Goal: Transaction & Acquisition: Purchase product/service

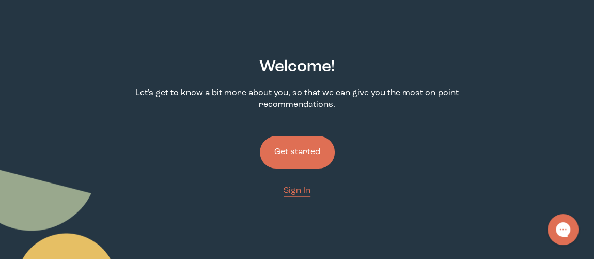
scroll to position [94, 0]
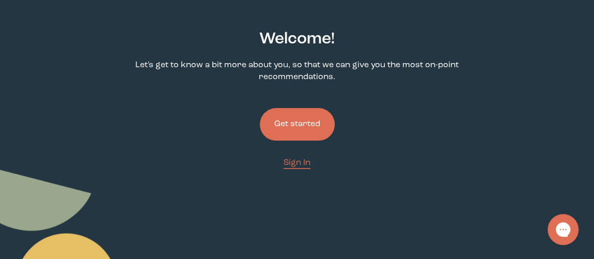
click at [314, 123] on button "Get started" at bounding box center [297, 124] width 75 height 33
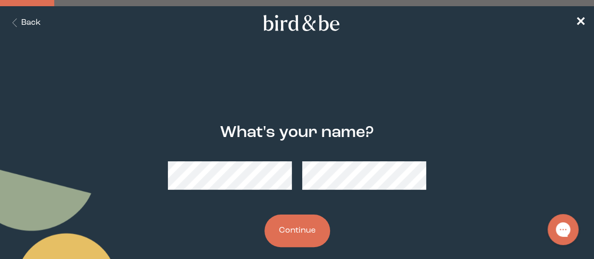
click at [318, 238] on button "Continue" at bounding box center [298, 230] width 66 height 33
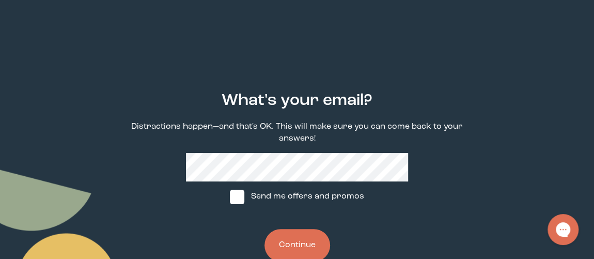
scroll to position [46, 0]
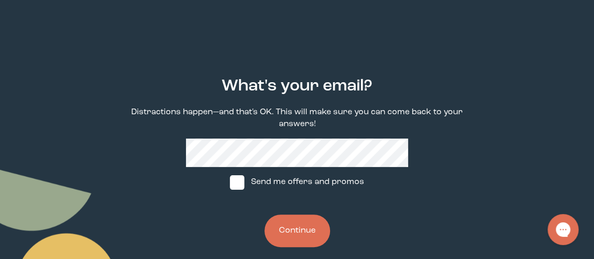
click at [298, 218] on button "Continue" at bounding box center [298, 230] width 66 height 33
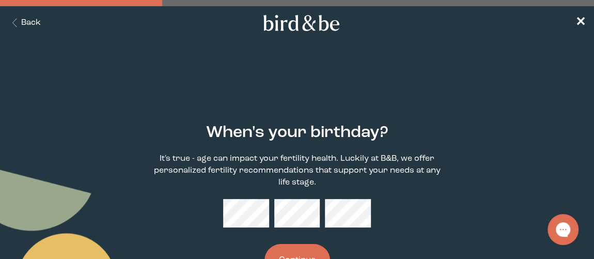
click at [308, 251] on button "Continue" at bounding box center [298, 260] width 66 height 33
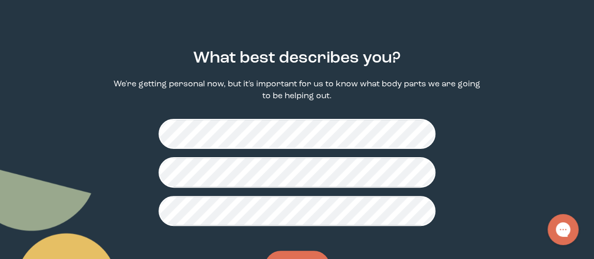
scroll to position [94, 0]
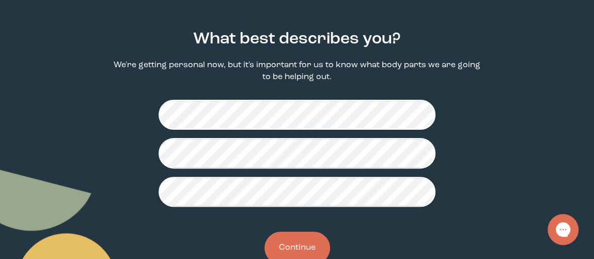
click at [312, 240] on button "Continue" at bounding box center [298, 247] width 66 height 33
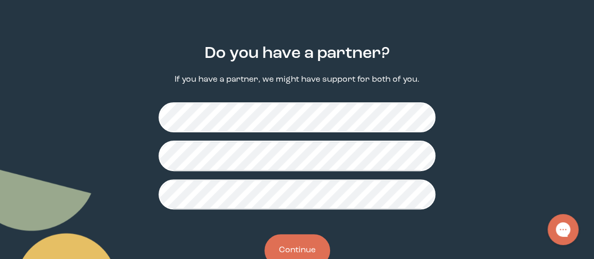
scroll to position [112, 0]
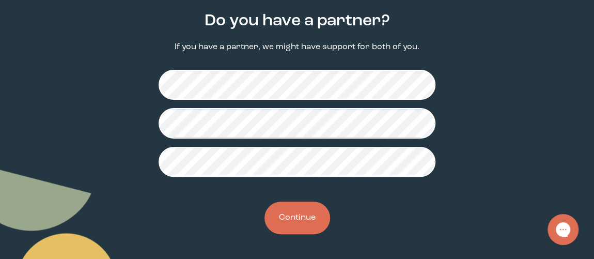
click at [315, 215] on button "Continue" at bounding box center [298, 217] width 66 height 33
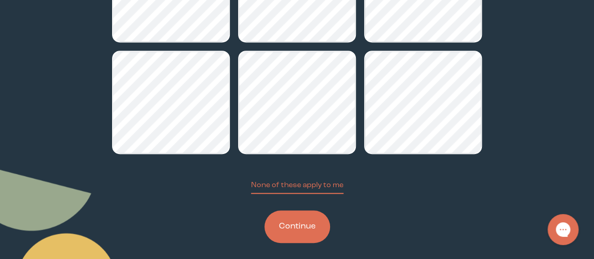
scroll to position [235, 0]
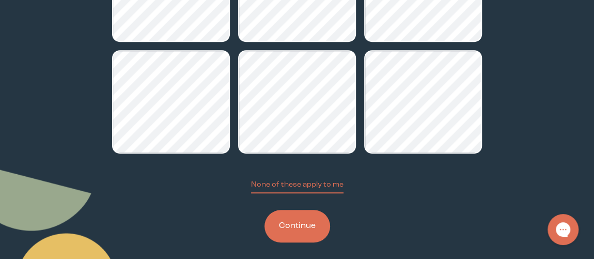
click at [309, 230] on button "Continue" at bounding box center [298, 226] width 66 height 33
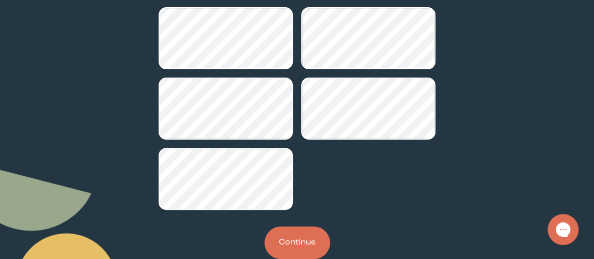
scroll to position [188, 0]
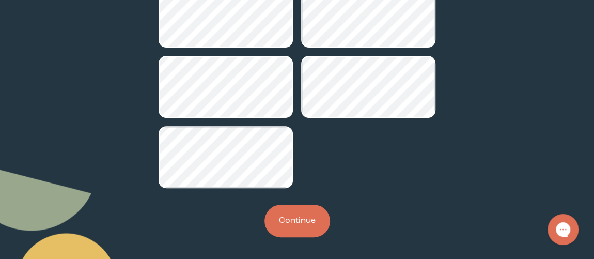
click at [296, 224] on button "Continue" at bounding box center [298, 221] width 66 height 33
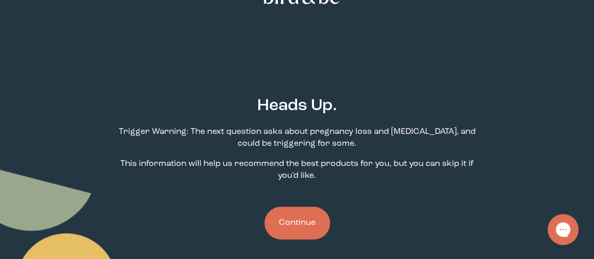
scroll to position [46, 0]
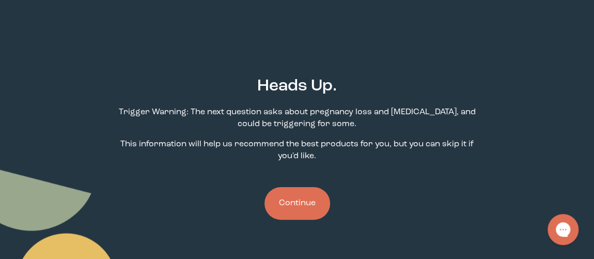
click at [299, 202] on button "Continue" at bounding box center [298, 203] width 66 height 33
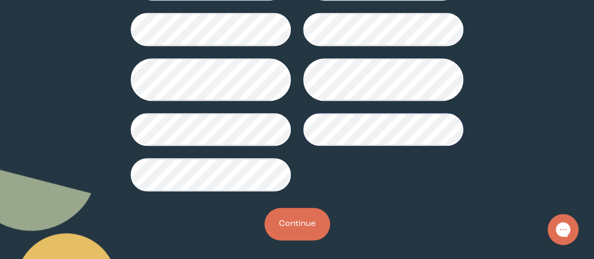
scroll to position [268, 0]
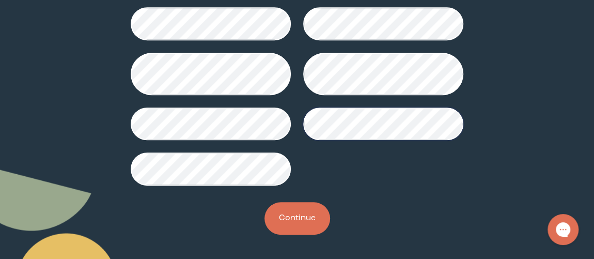
click at [296, 225] on button "Continue" at bounding box center [298, 218] width 66 height 33
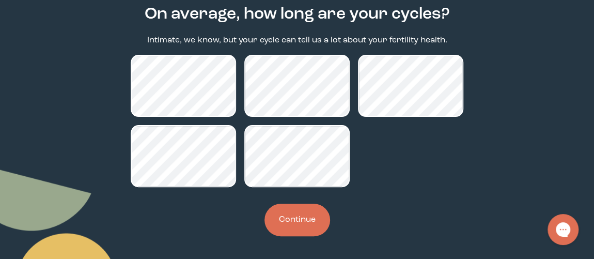
scroll to position [120, 0]
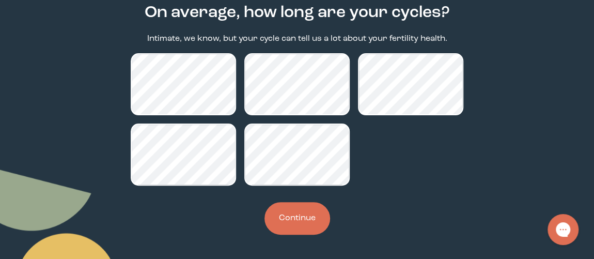
click at [306, 230] on button "Continue" at bounding box center [298, 218] width 66 height 33
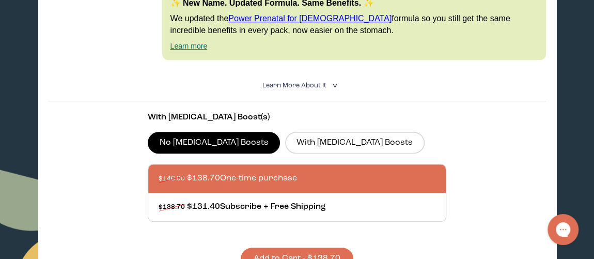
scroll to position [329, 0]
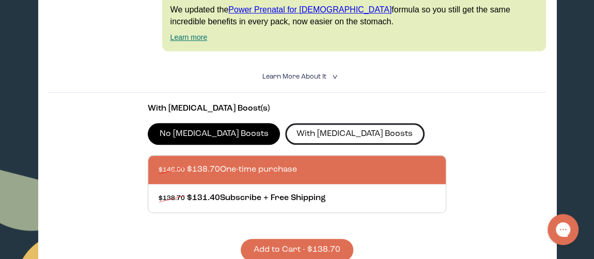
click at [285, 136] on label "With [MEDICAL_DATA] Boosts" at bounding box center [354, 134] width 139 height 22
click at [0, 0] on input "With [MEDICAL_DATA] Boosts" at bounding box center [0, 0] width 0 height 0
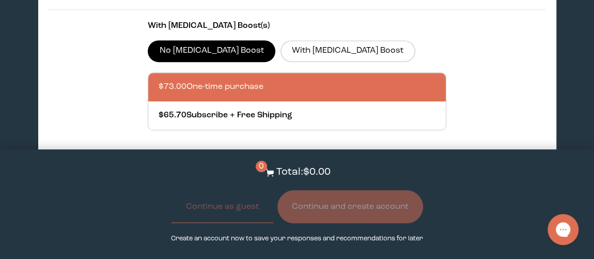
scroll to position [2301, 0]
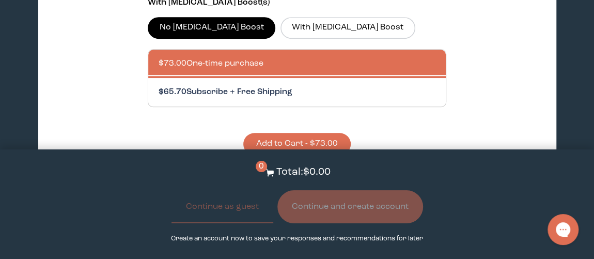
click at [198, 78] on div at bounding box center [308, 92] width 298 height 28
click at [159, 86] on input "$65.70 Subscribe + Free Shipping" at bounding box center [158, 86] width 1 height 1
radio input "true"
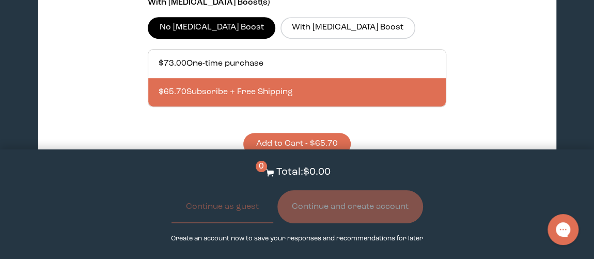
click at [288, 133] on button "Add to Cart - $65.70" at bounding box center [296, 144] width 107 height 22
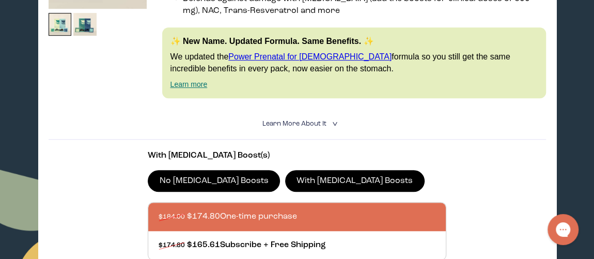
scroll to position [329, 0]
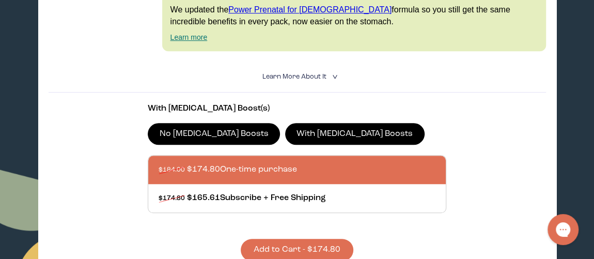
click at [333, 246] on button "Add to Cart - $174.80" at bounding box center [297, 250] width 113 height 22
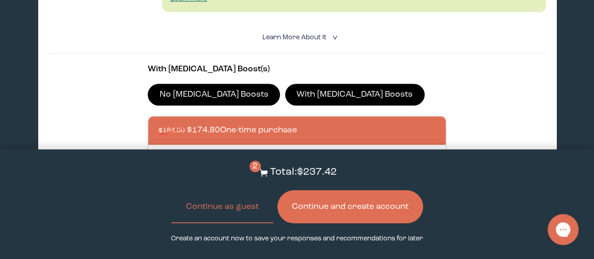
scroll to position [470, 0]
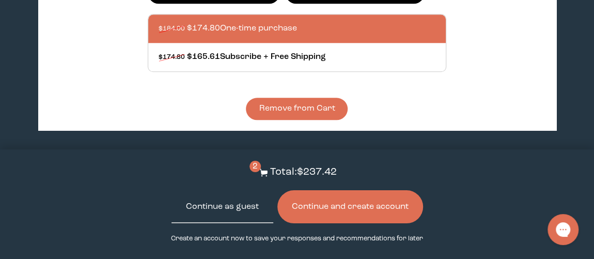
click at [237, 210] on button "Continue as guest" at bounding box center [223, 206] width 102 height 33
